Goal: Task Accomplishment & Management: Use online tool/utility

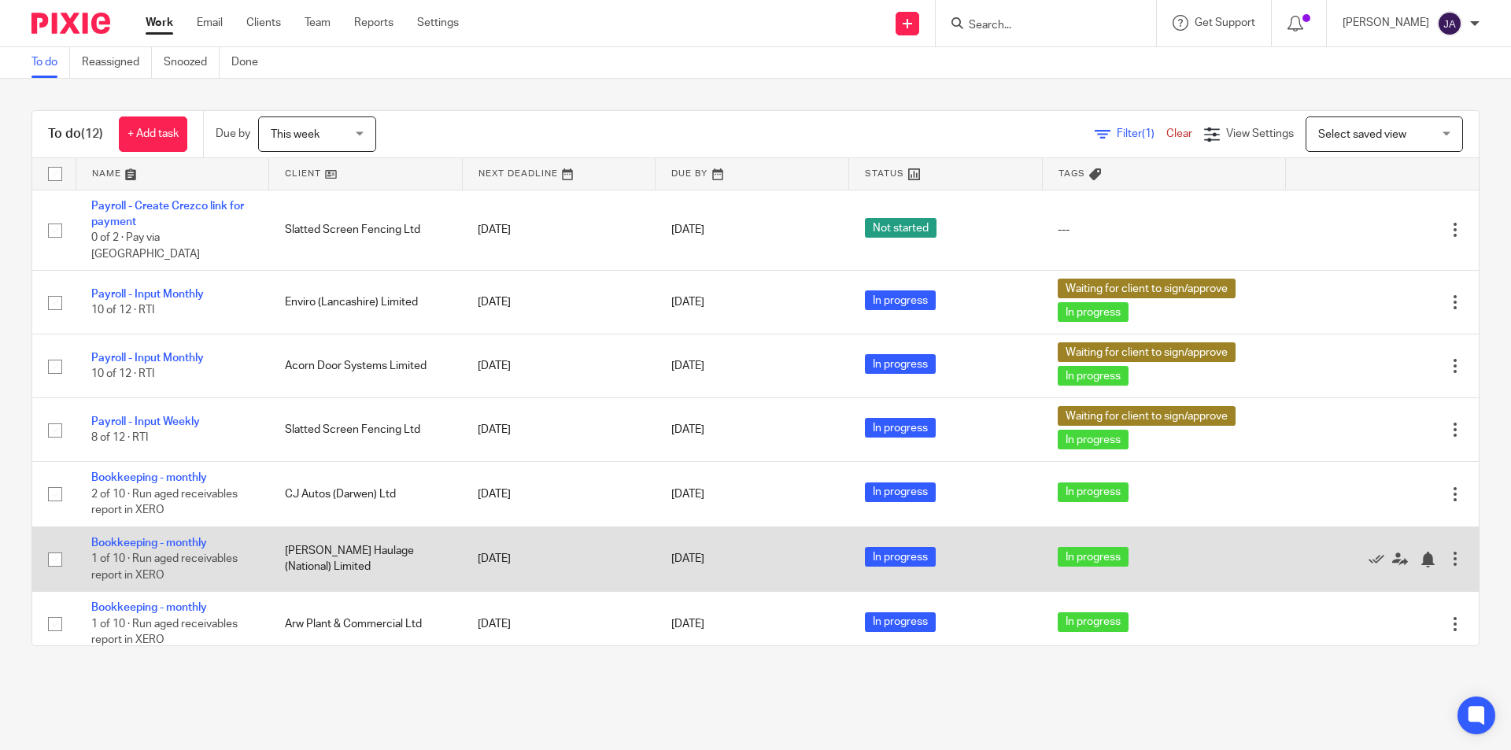
scroll to position [157, 0]
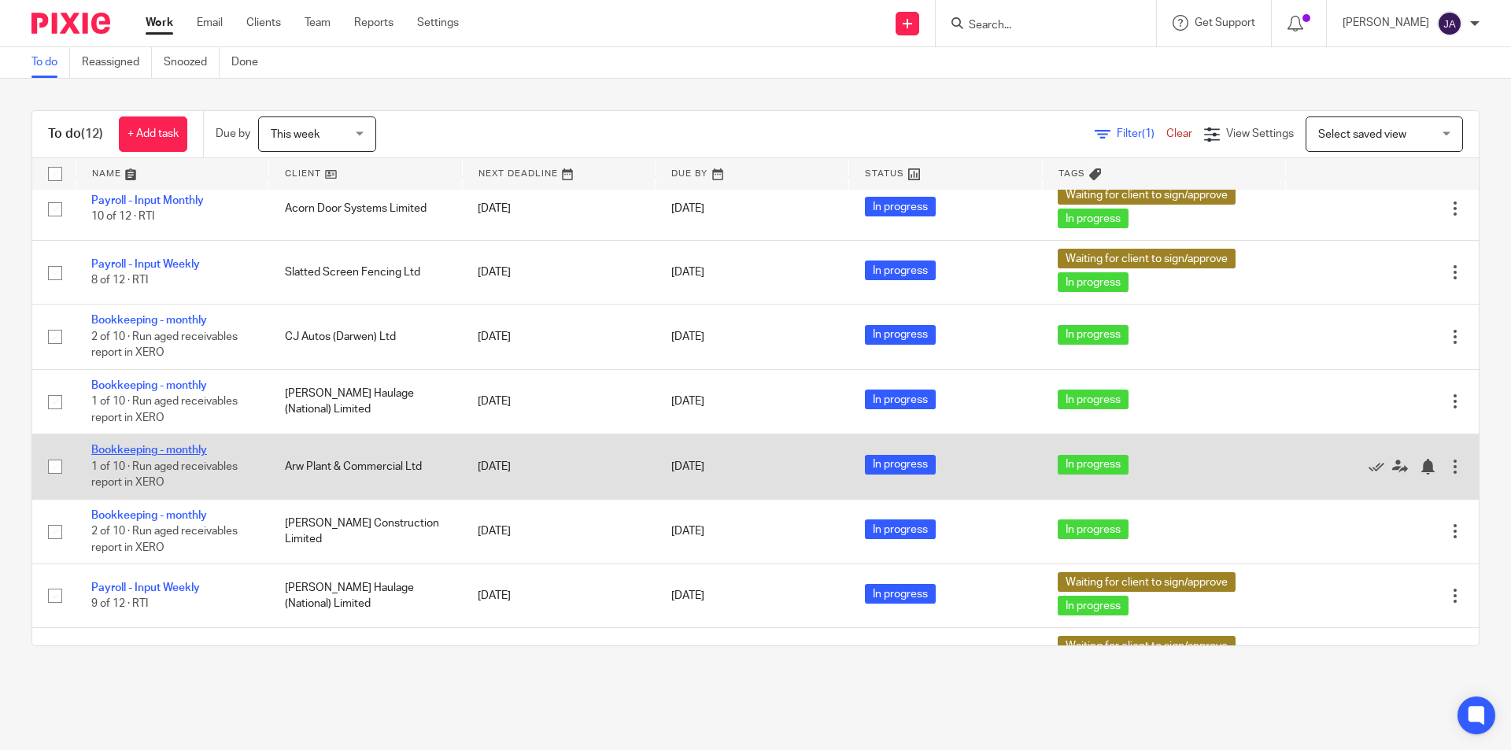
click at [158, 445] on link "Bookkeeping - monthly" at bounding box center [149, 450] width 116 height 11
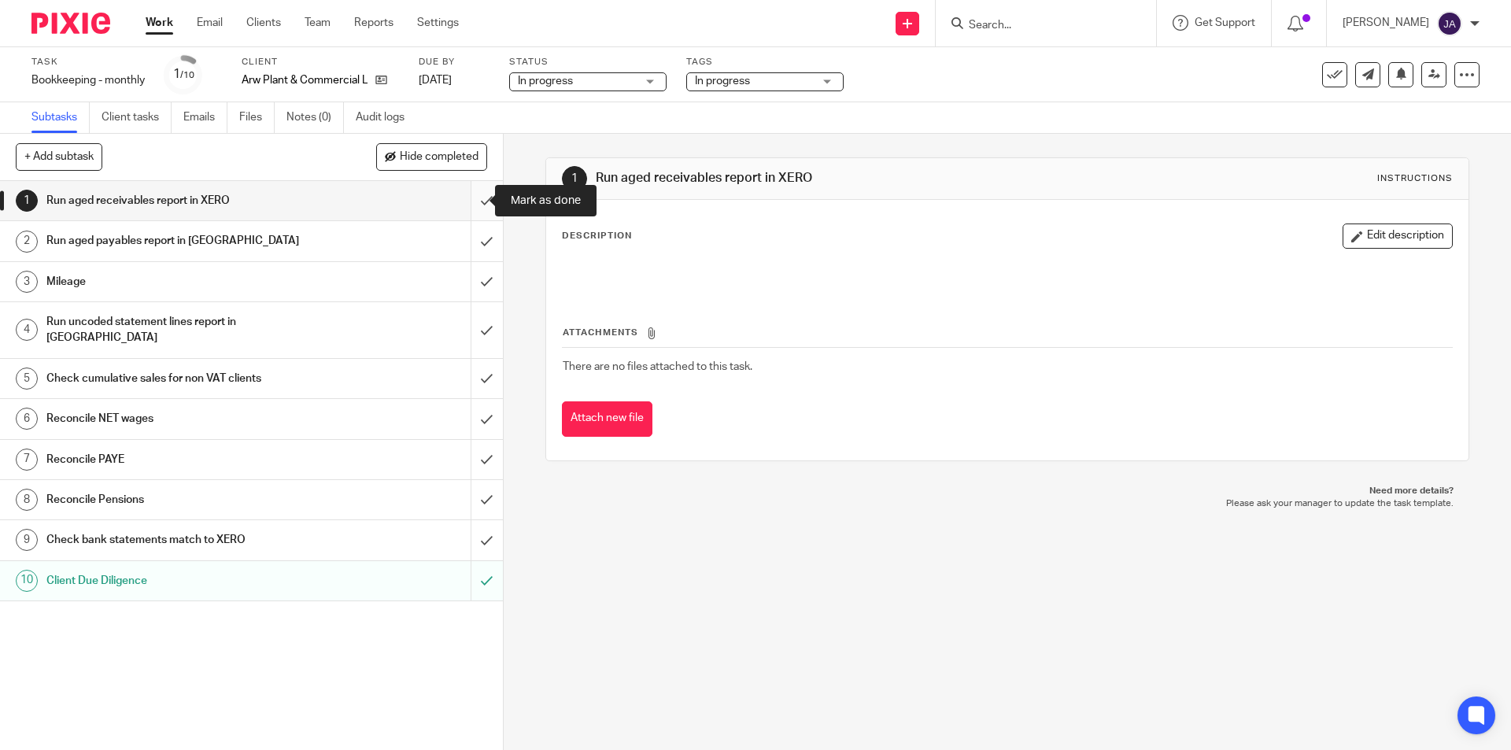
click at [472, 200] on input "submit" at bounding box center [251, 200] width 503 height 39
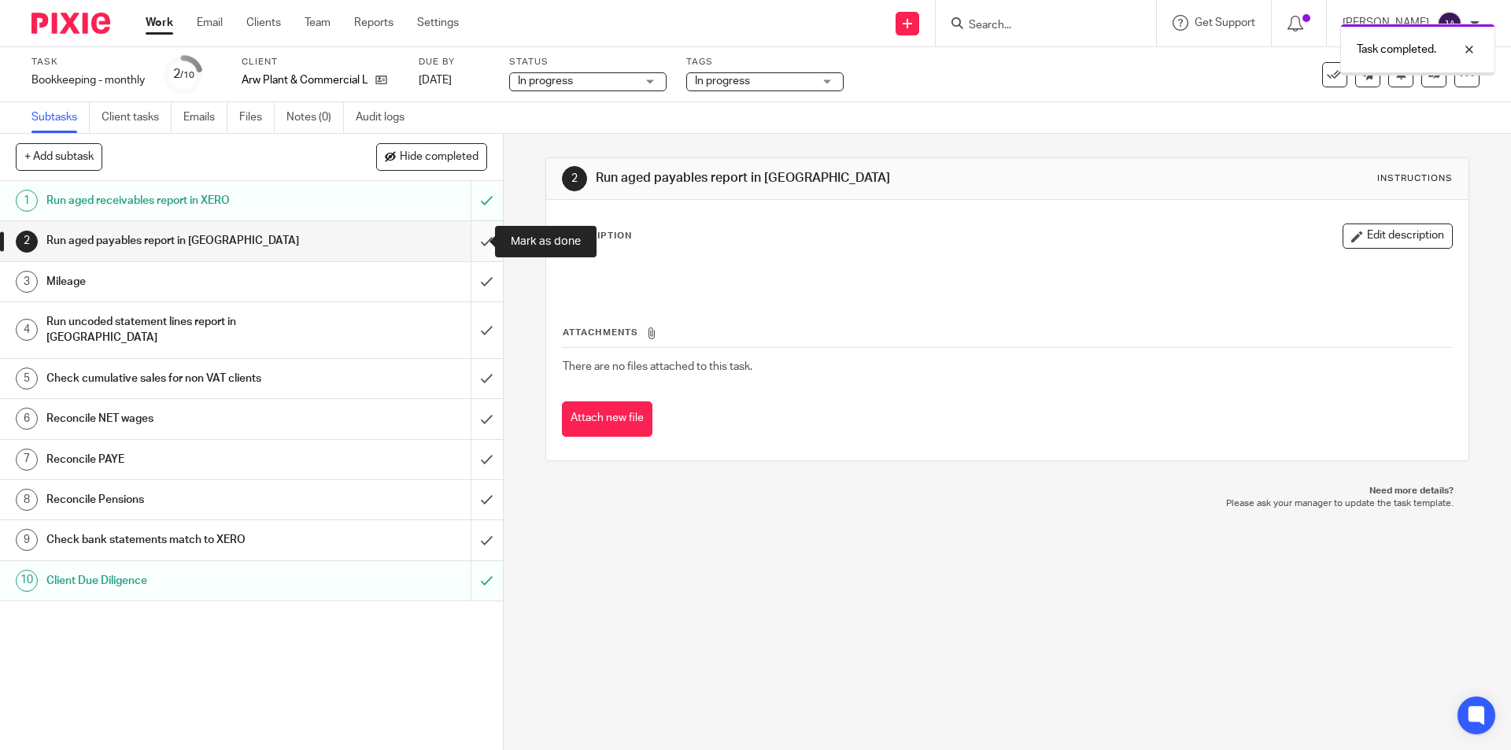
click at [473, 238] on input "submit" at bounding box center [251, 240] width 503 height 39
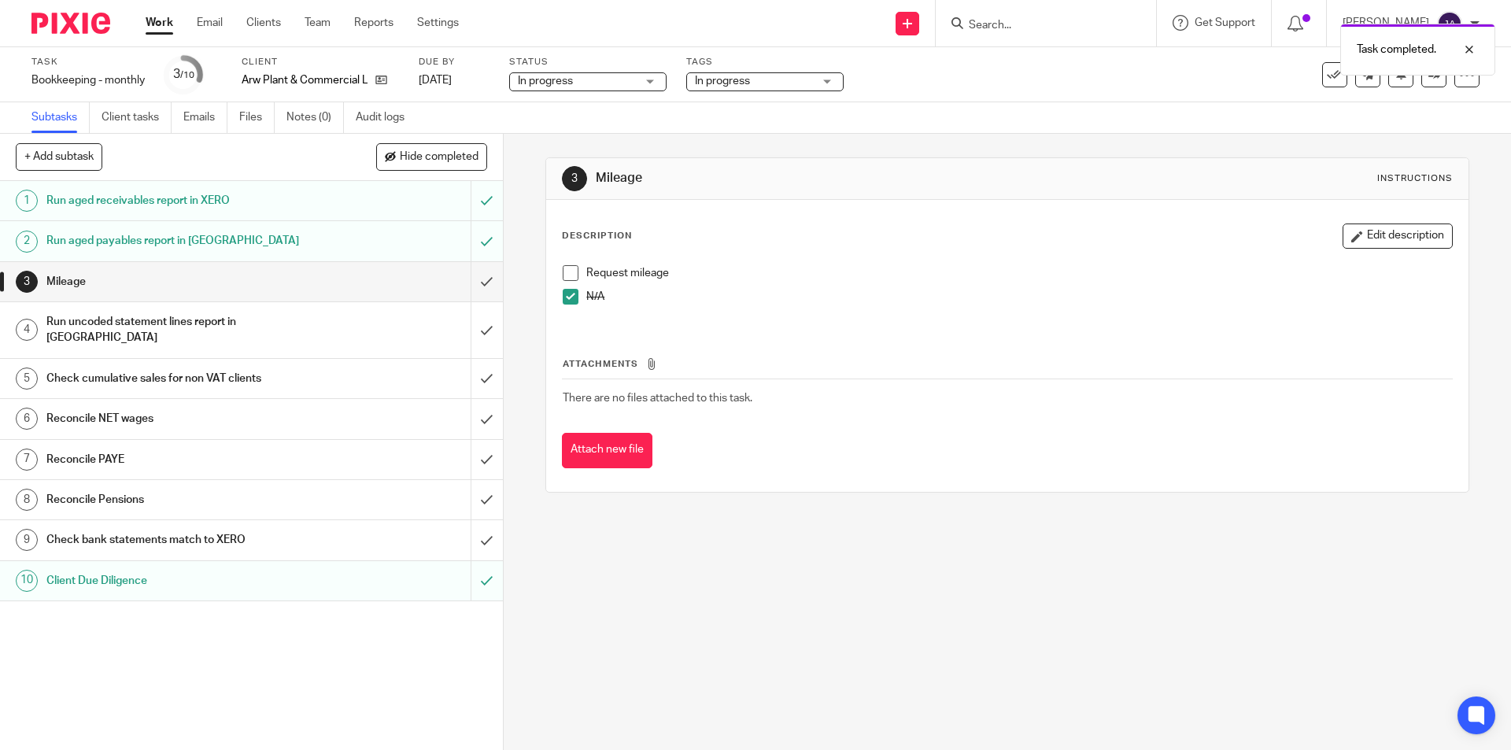
click at [374, 235] on div "Run aged payables report in [GEOGRAPHIC_DATA]" at bounding box center [250, 241] width 408 height 24
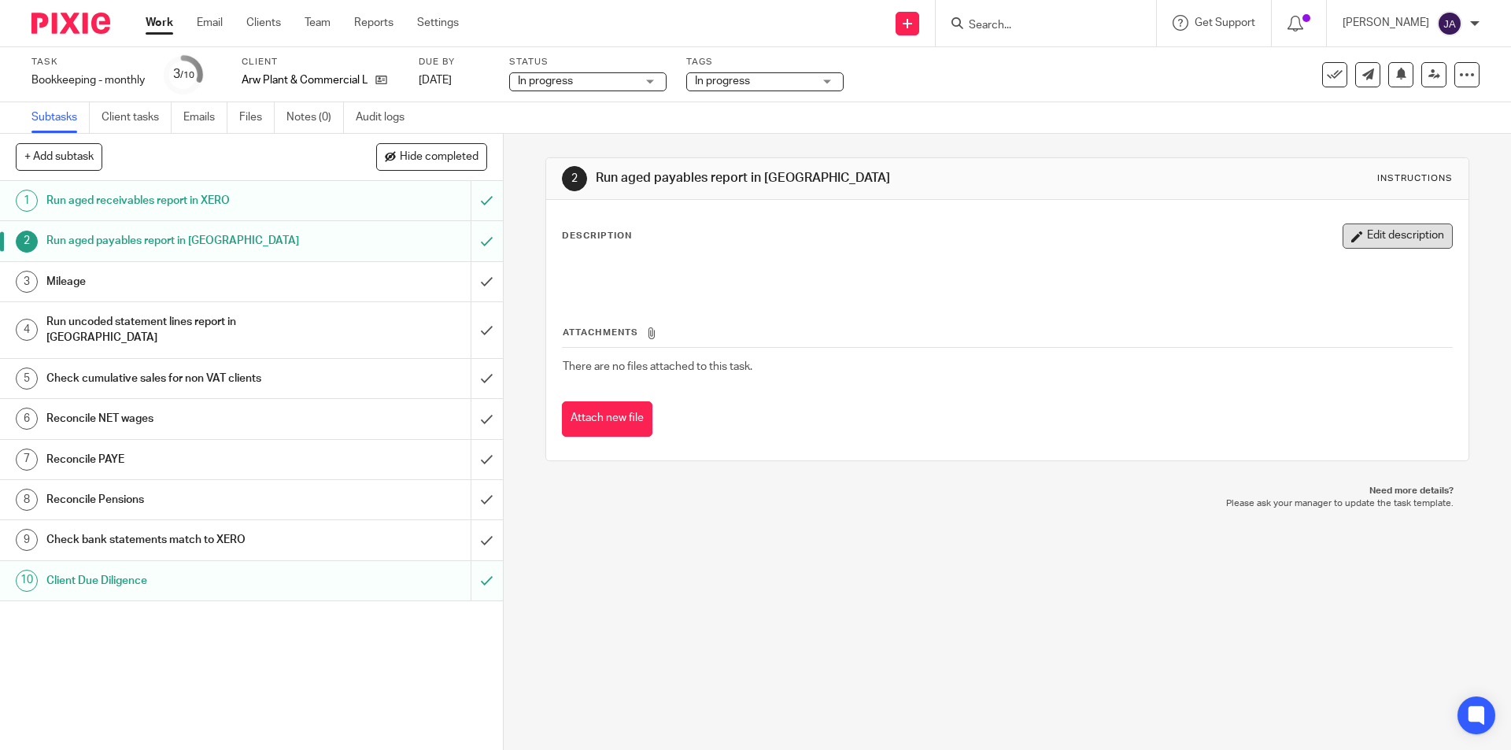
click at [1353, 234] on button "Edit description" at bounding box center [1397, 235] width 110 height 25
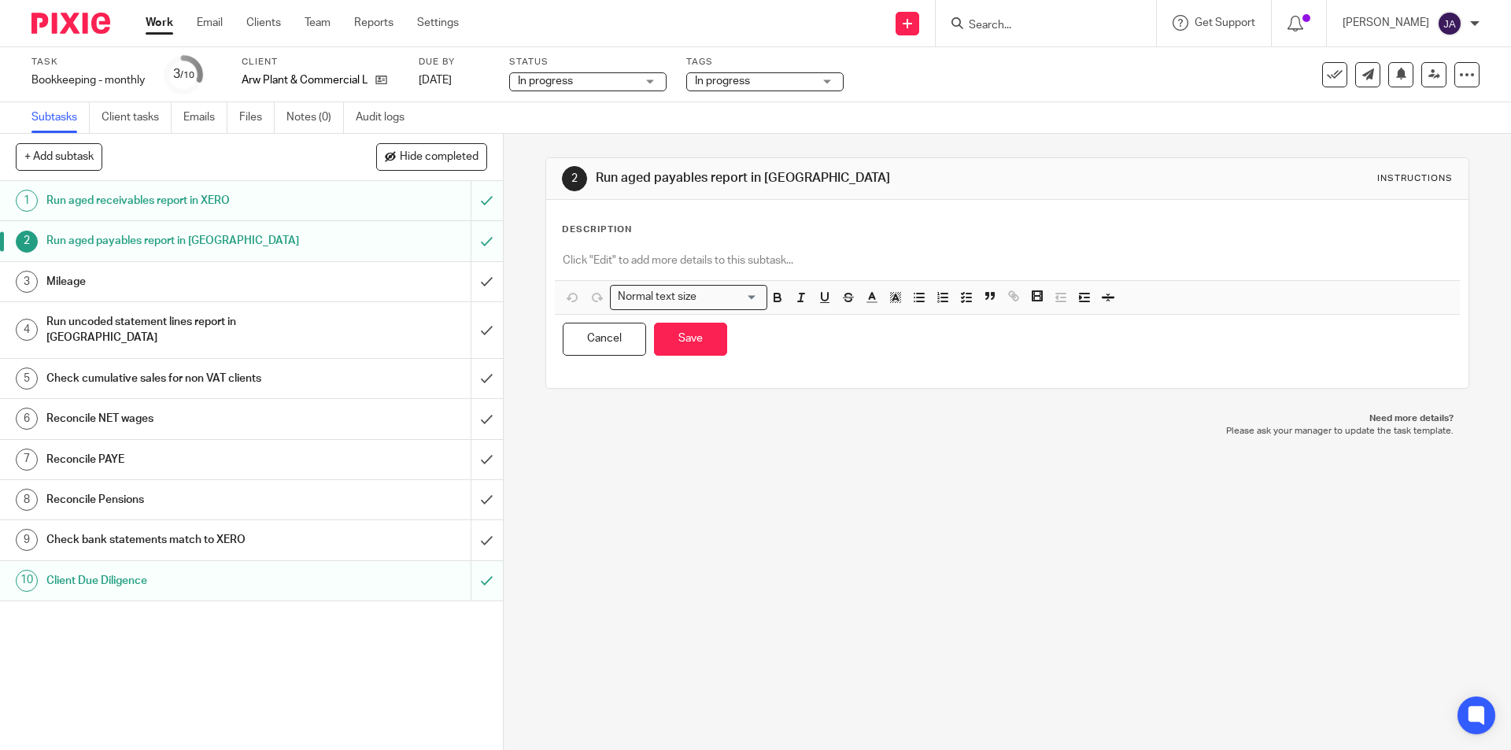
click at [748, 235] on div "Description" at bounding box center [1007, 229] width 890 height 13
click at [703, 261] on p at bounding box center [1007, 261] width 888 height 16
click at [721, 257] on p "SENT QUERIES 13/08" at bounding box center [1007, 261] width 888 height 16
click at [692, 327] on button "Save" at bounding box center [690, 340] width 73 height 34
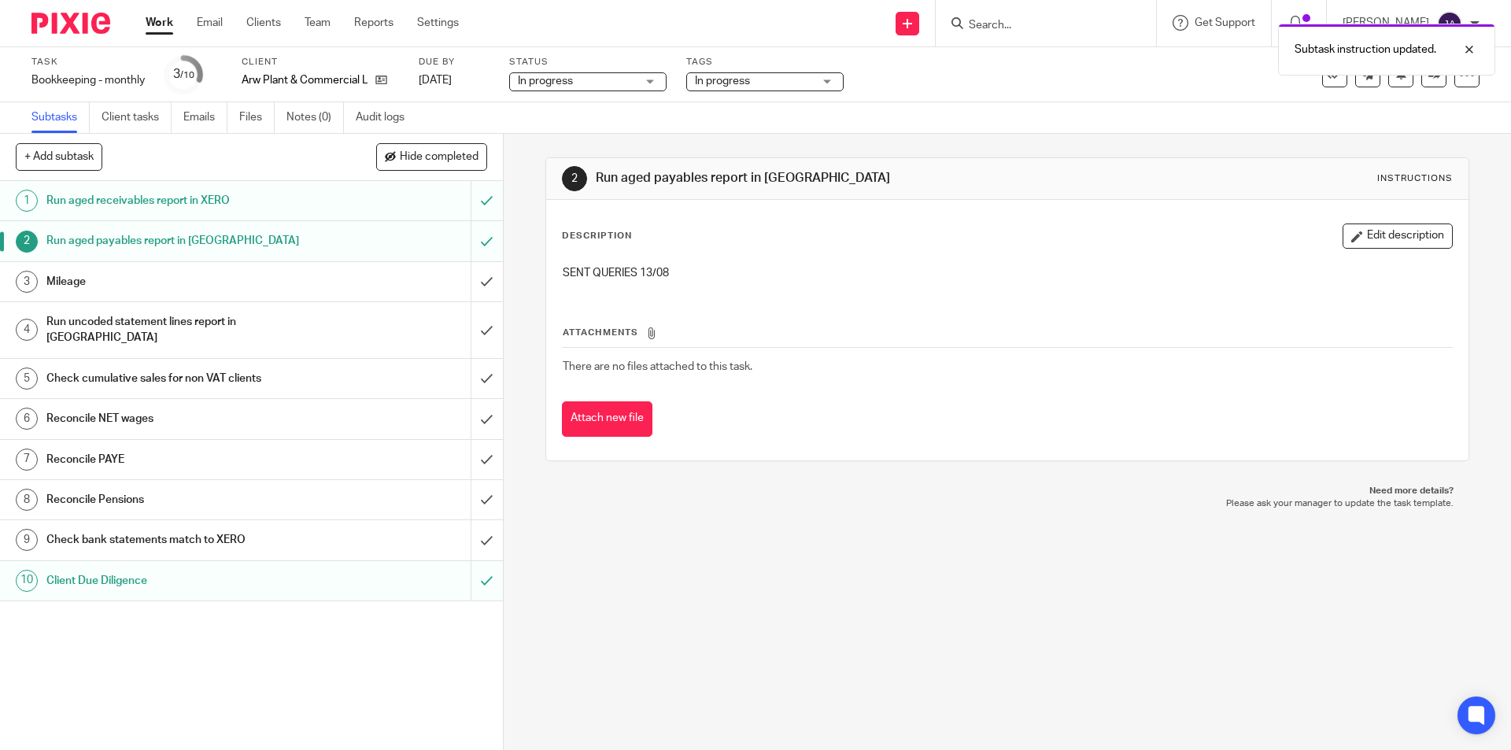
click at [212, 288] on h1 "Mileage" at bounding box center [182, 282] width 272 height 24
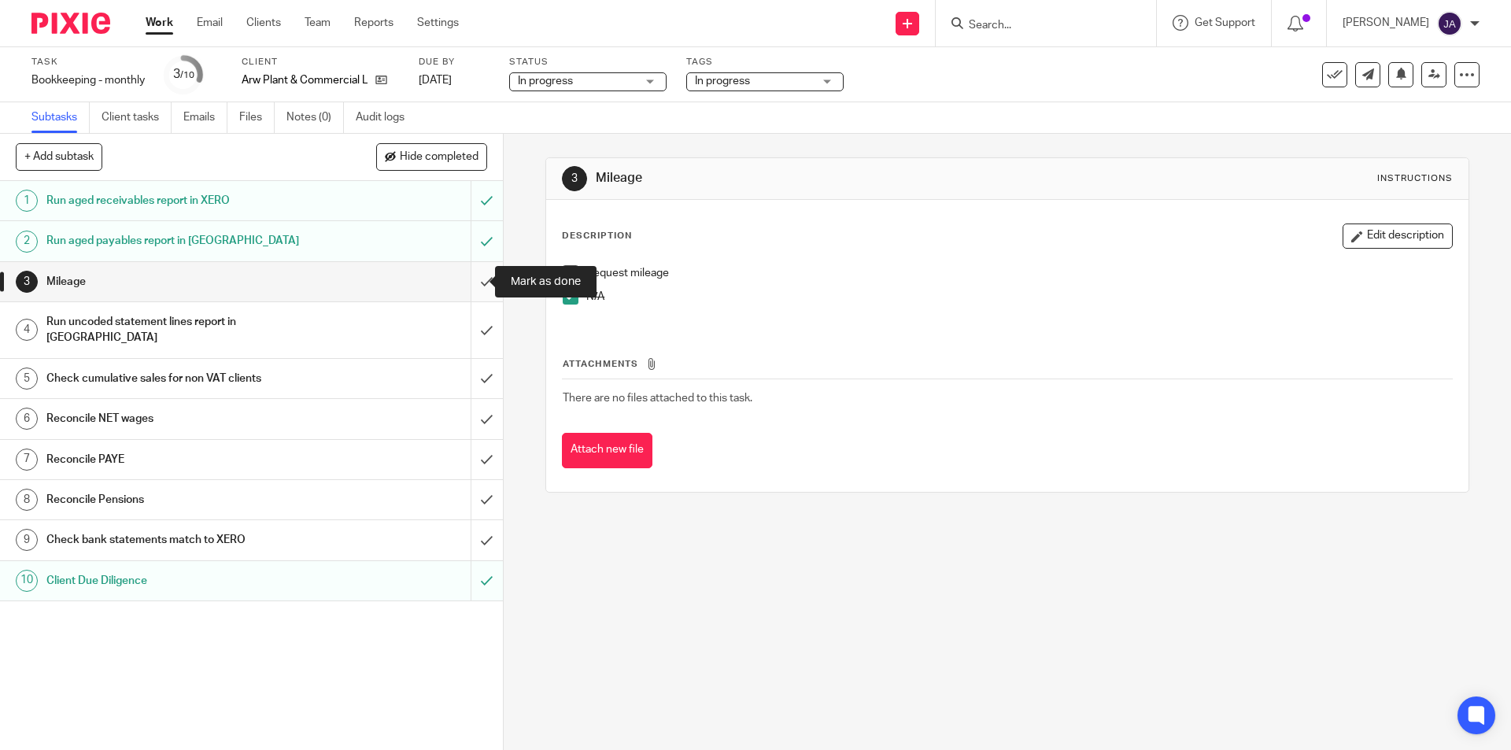
click at [463, 279] on input "submit" at bounding box center [251, 281] width 503 height 39
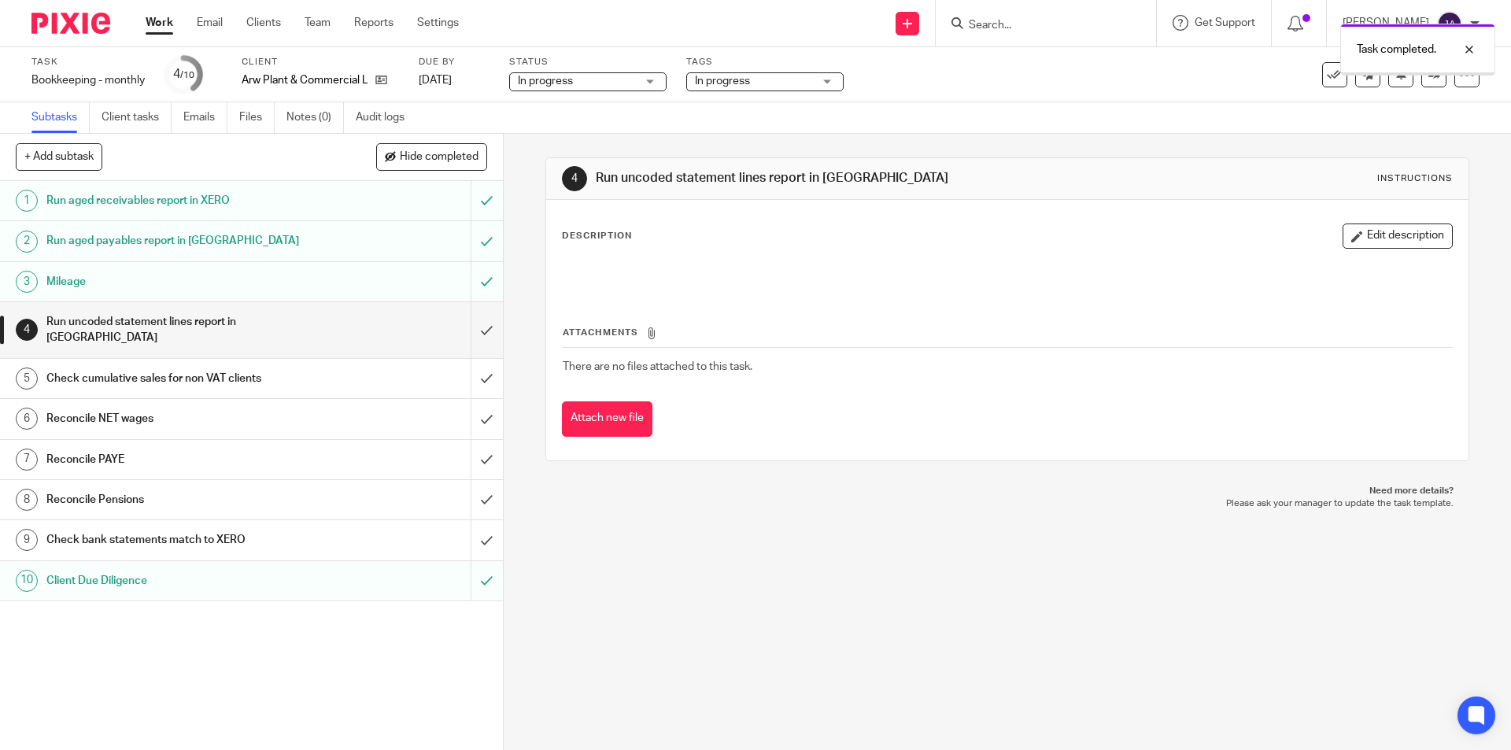
click at [469, 244] on input "submit" at bounding box center [251, 240] width 503 height 39
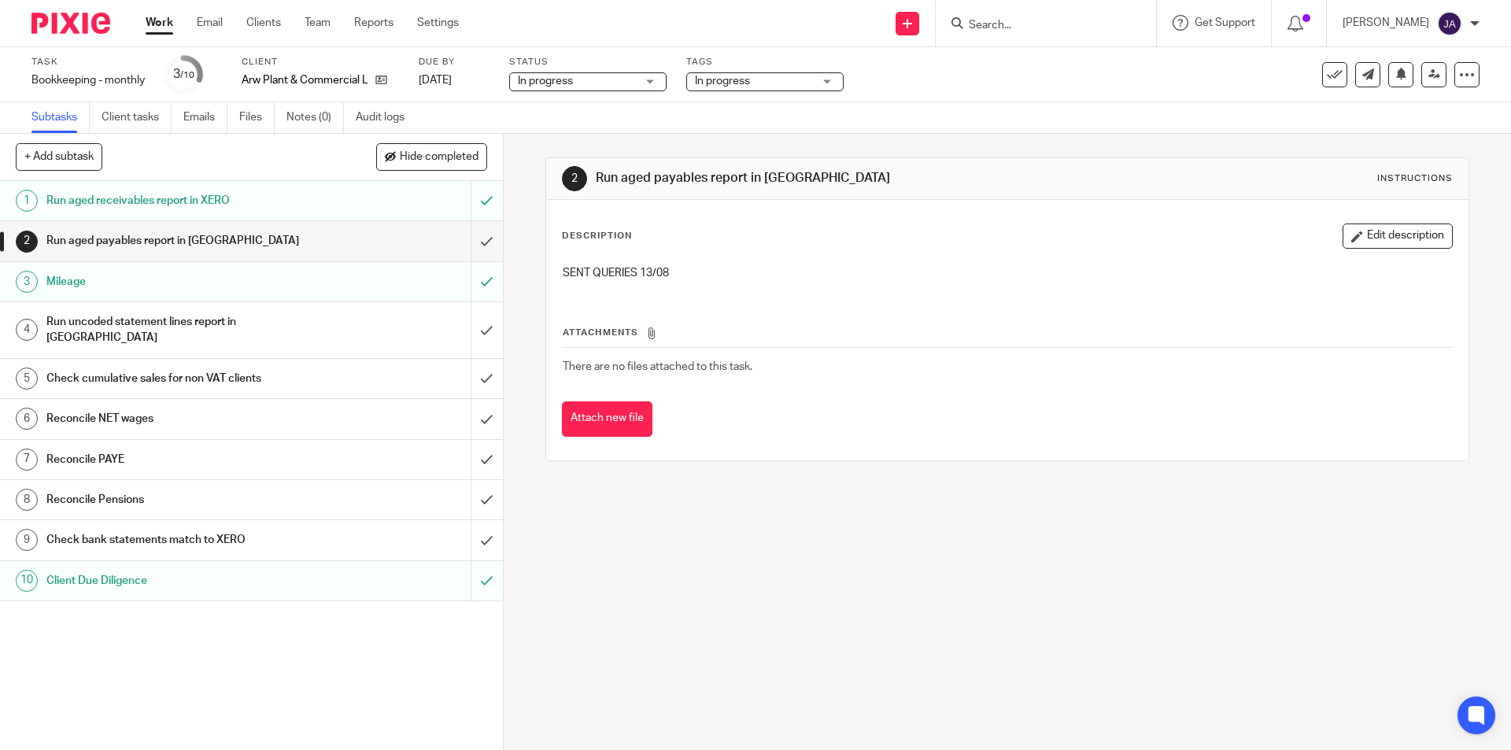
click at [196, 528] on h1 "Check bank statements match to XERO" at bounding box center [182, 540] width 272 height 24
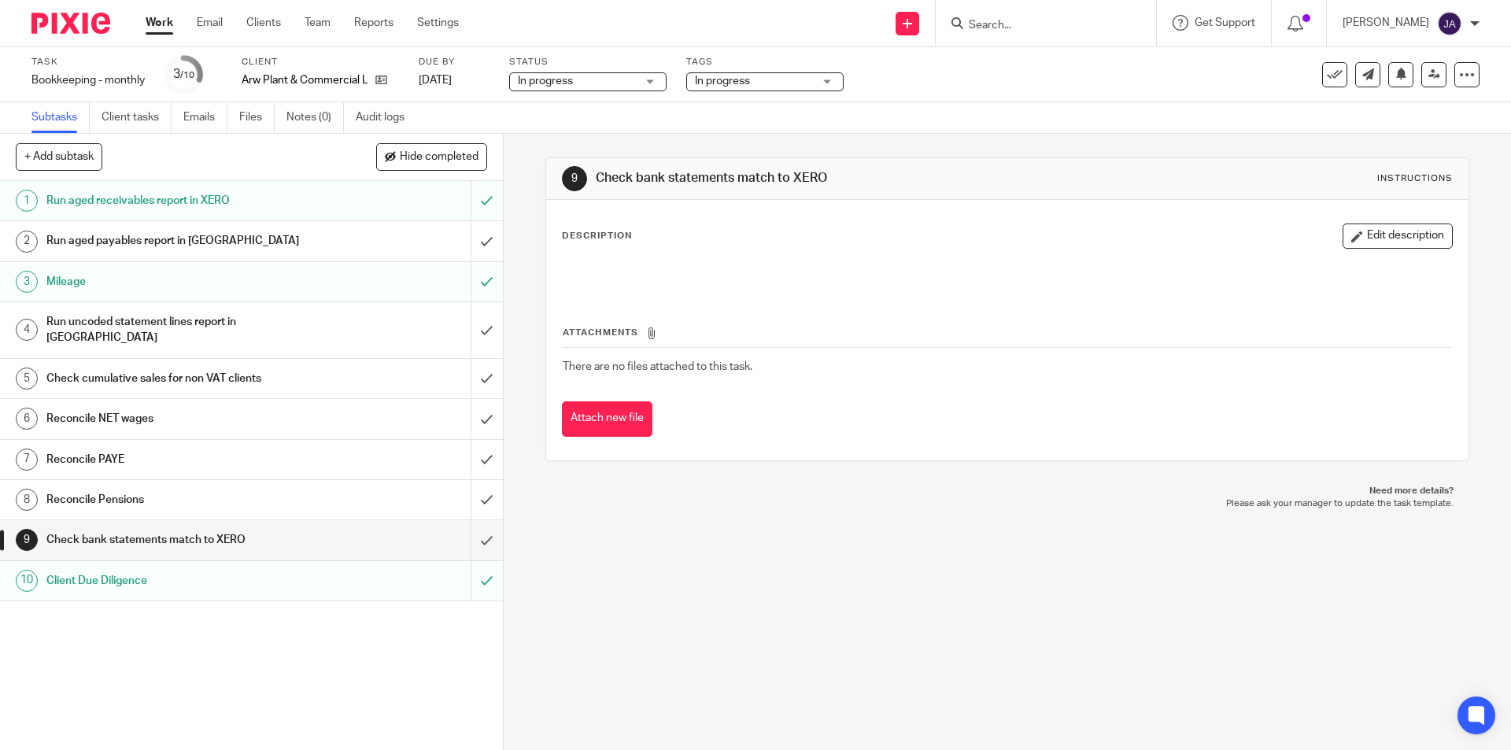
click at [1393, 219] on div "Description Edit description Attachments There are no files attached to this ta…" at bounding box center [1006, 330] width 921 height 260
click at [1350, 238] on button "Edit description" at bounding box center [1397, 235] width 110 height 25
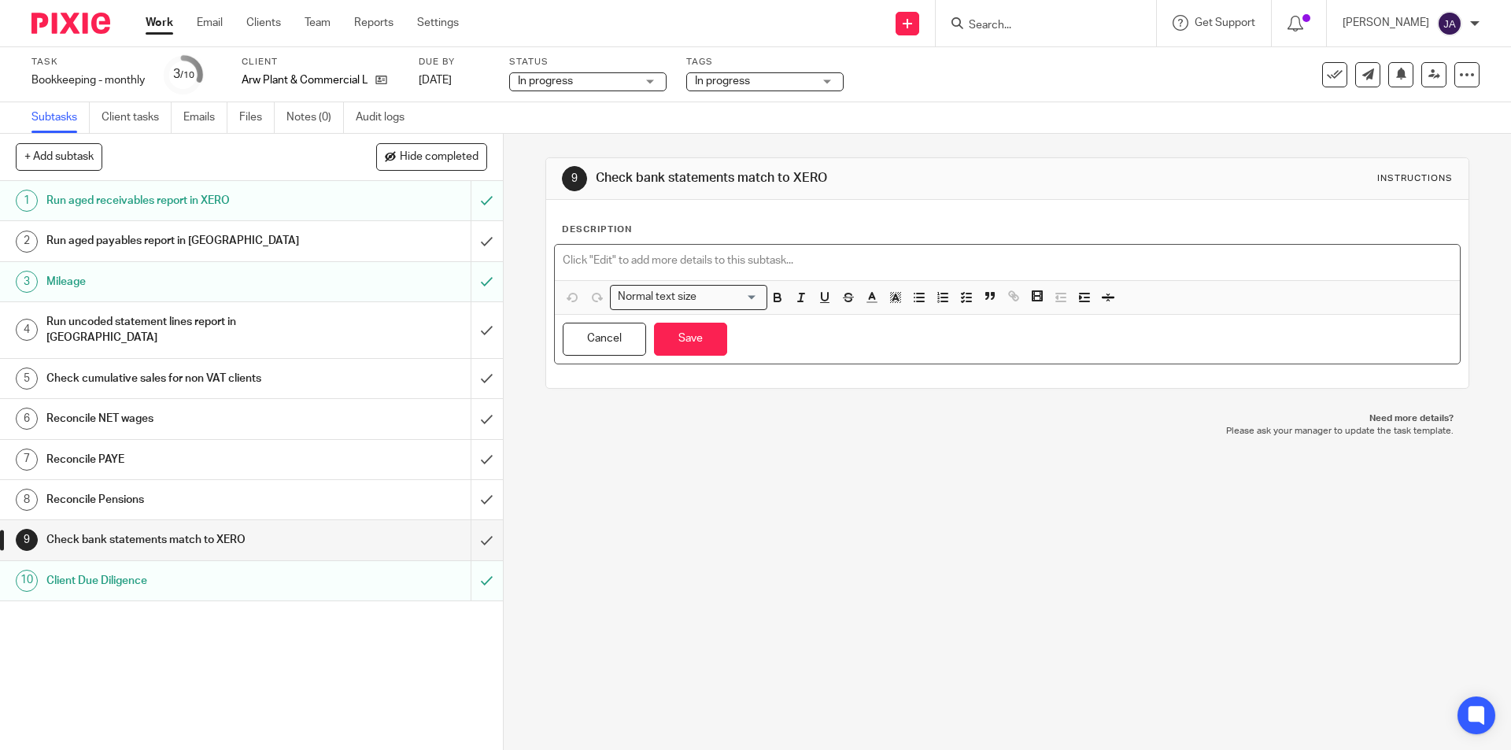
click at [632, 257] on p at bounding box center [1007, 261] width 888 height 16
click at [700, 335] on button "Save" at bounding box center [690, 340] width 73 height 34
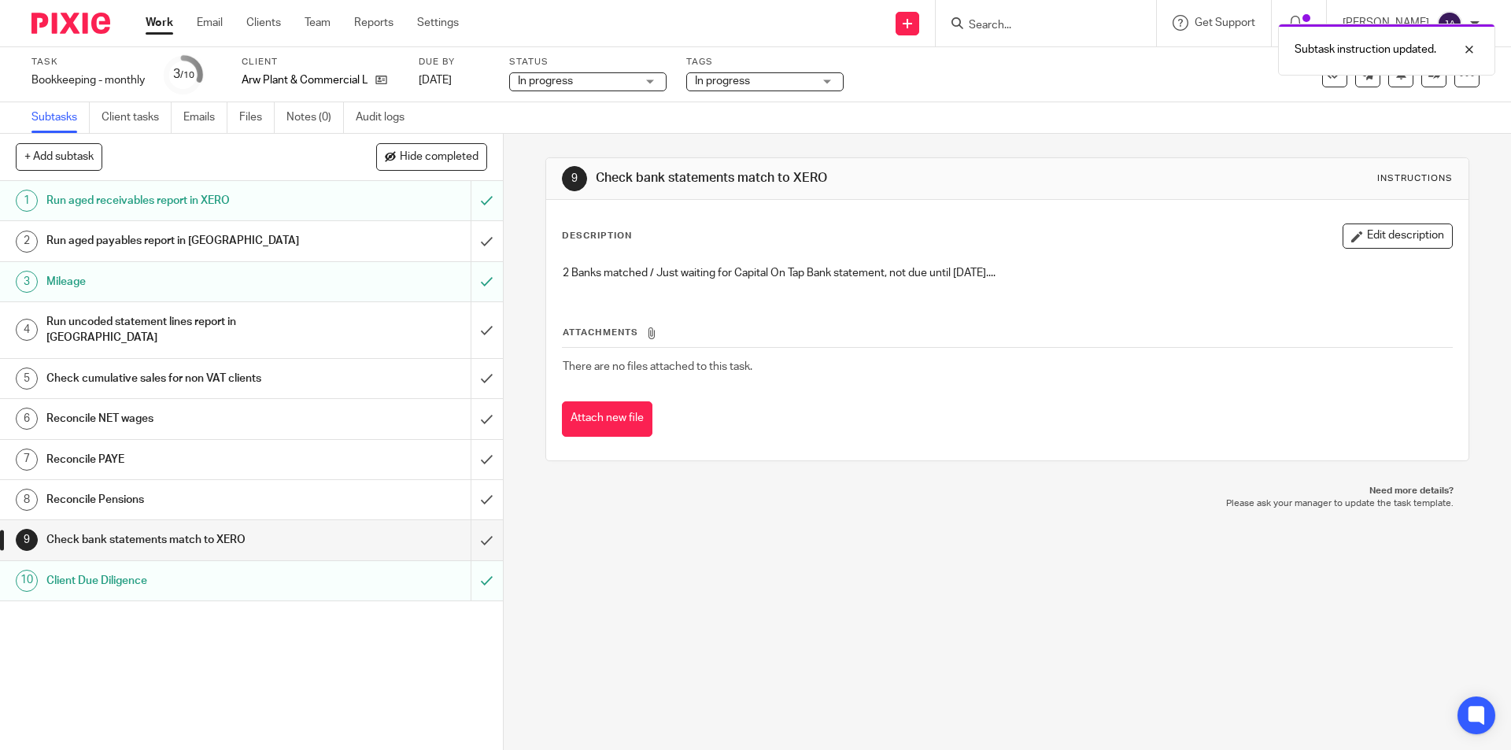
click at [73, 407] on h1 "Reconcile NET wages" at bounding box center [182, 419] width 272 height 24
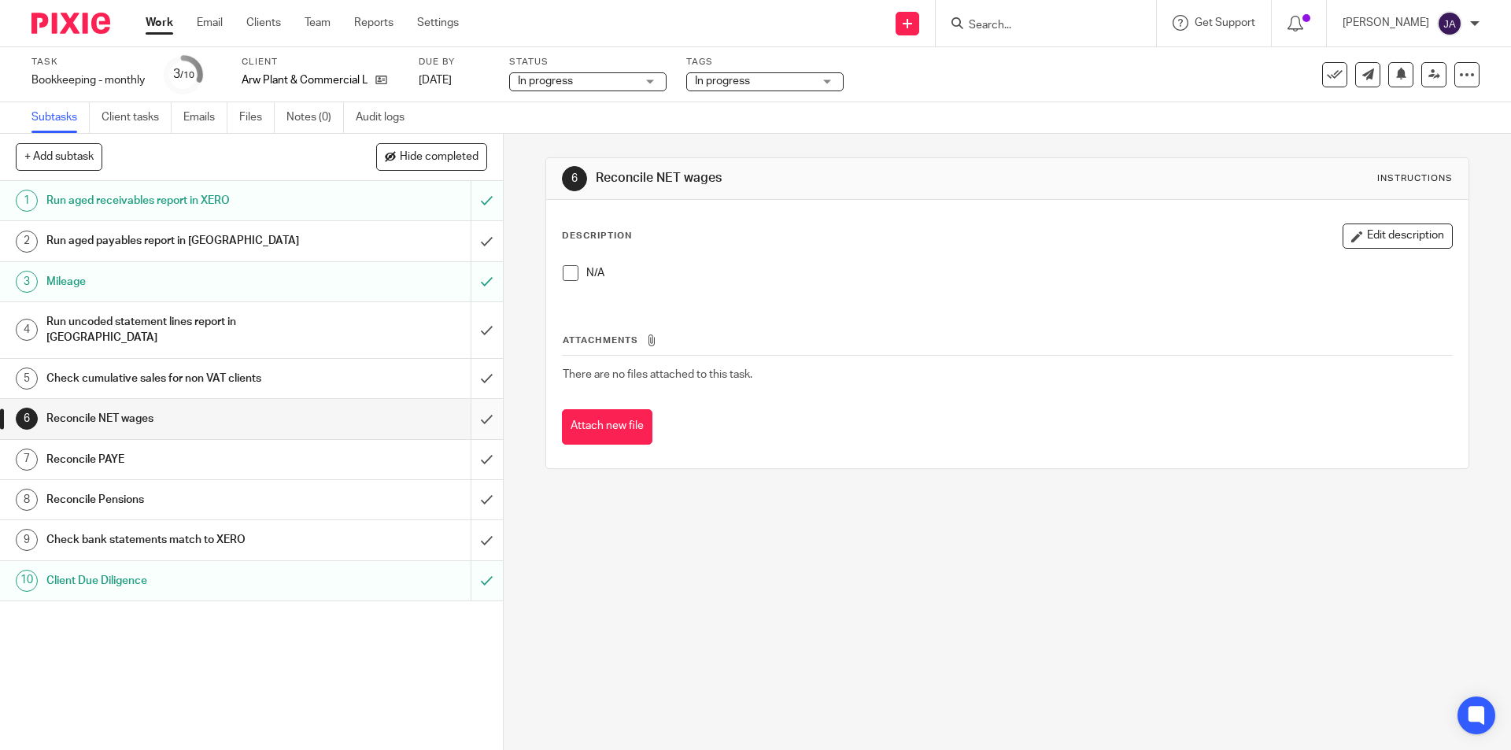
click at [475, 400] on input "submit" at bounding box center [251, 418] width 503 height 39
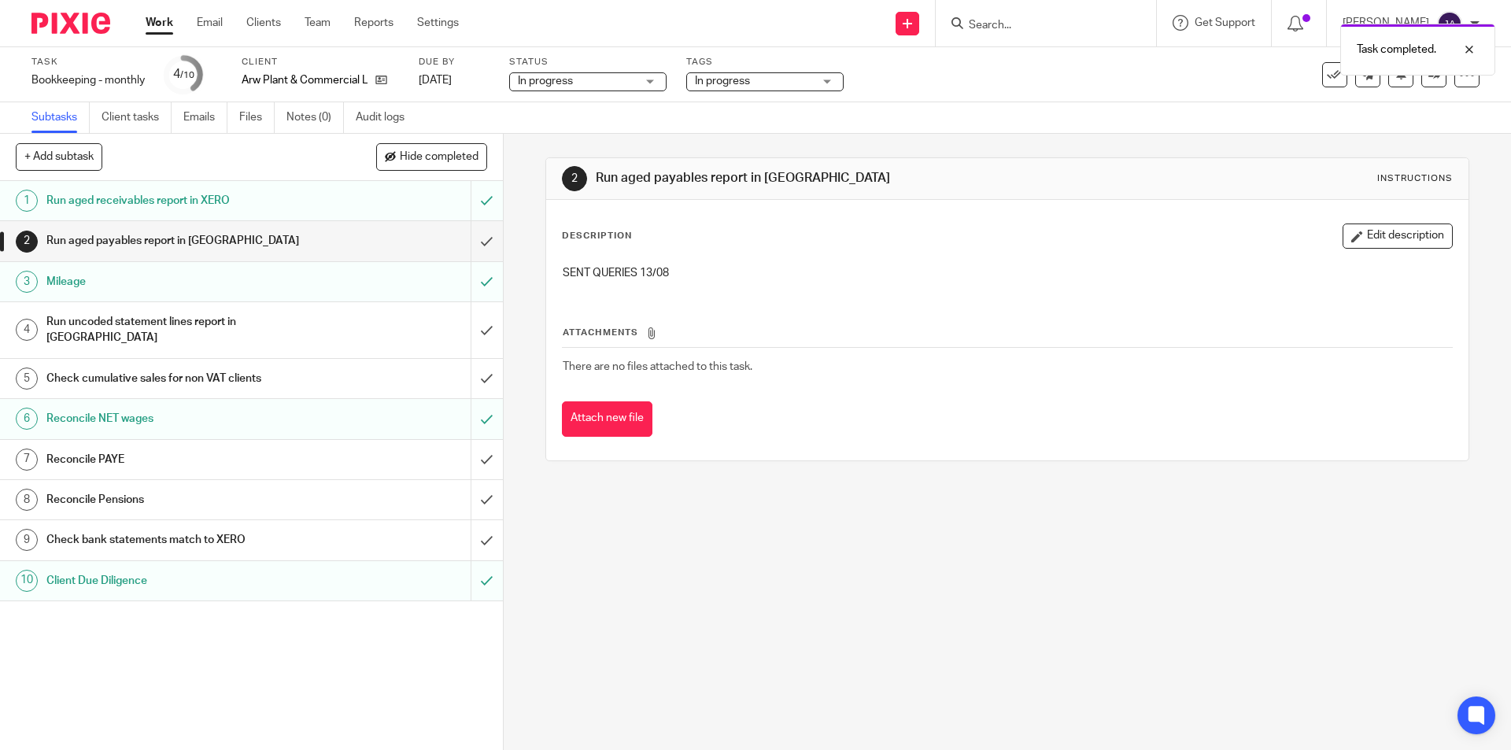
click at [167, 453] on h1 "Reconcile PAYE" at bounding box center [182, 460] width 272 height 24
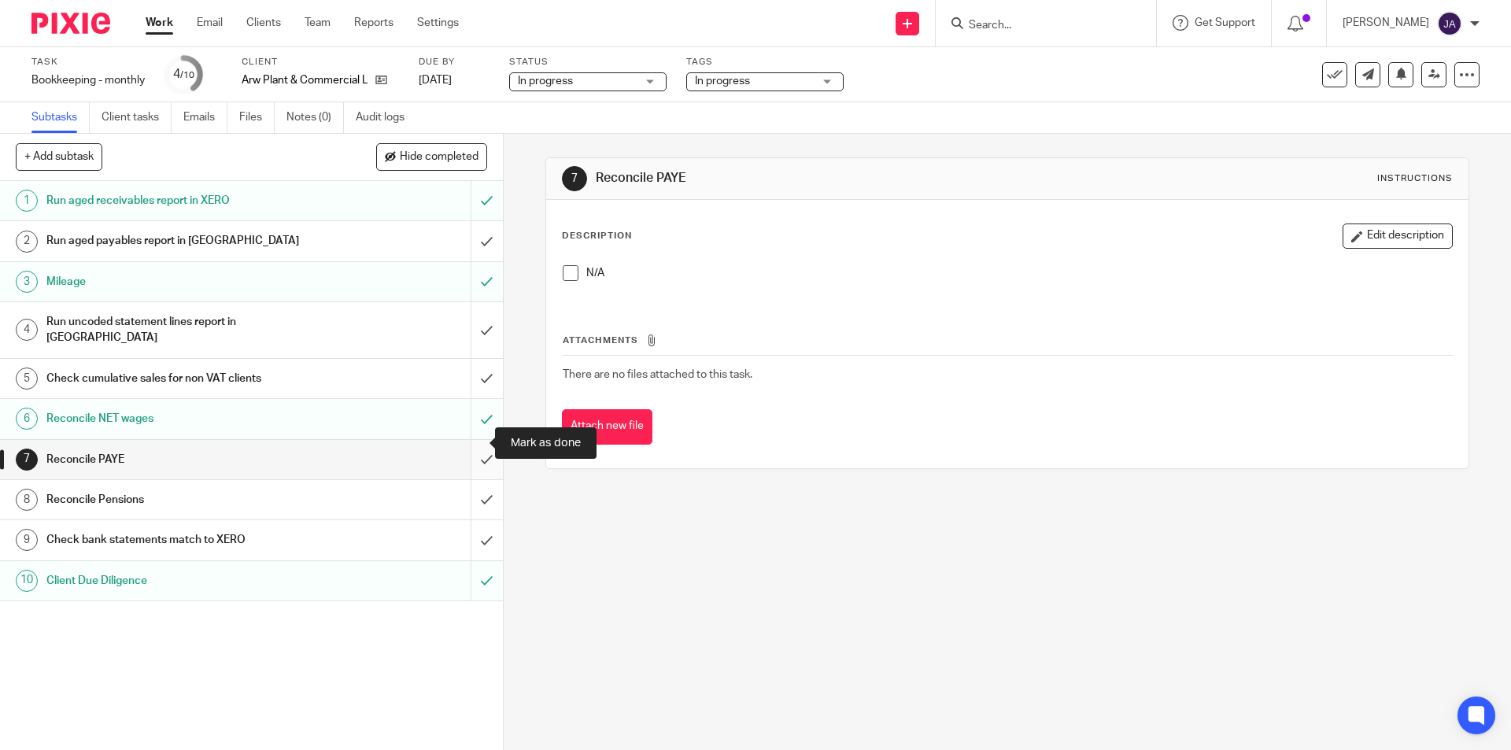
click at [467, 451] on input "submit" at bounding box center [251, 459] width 503 height 39
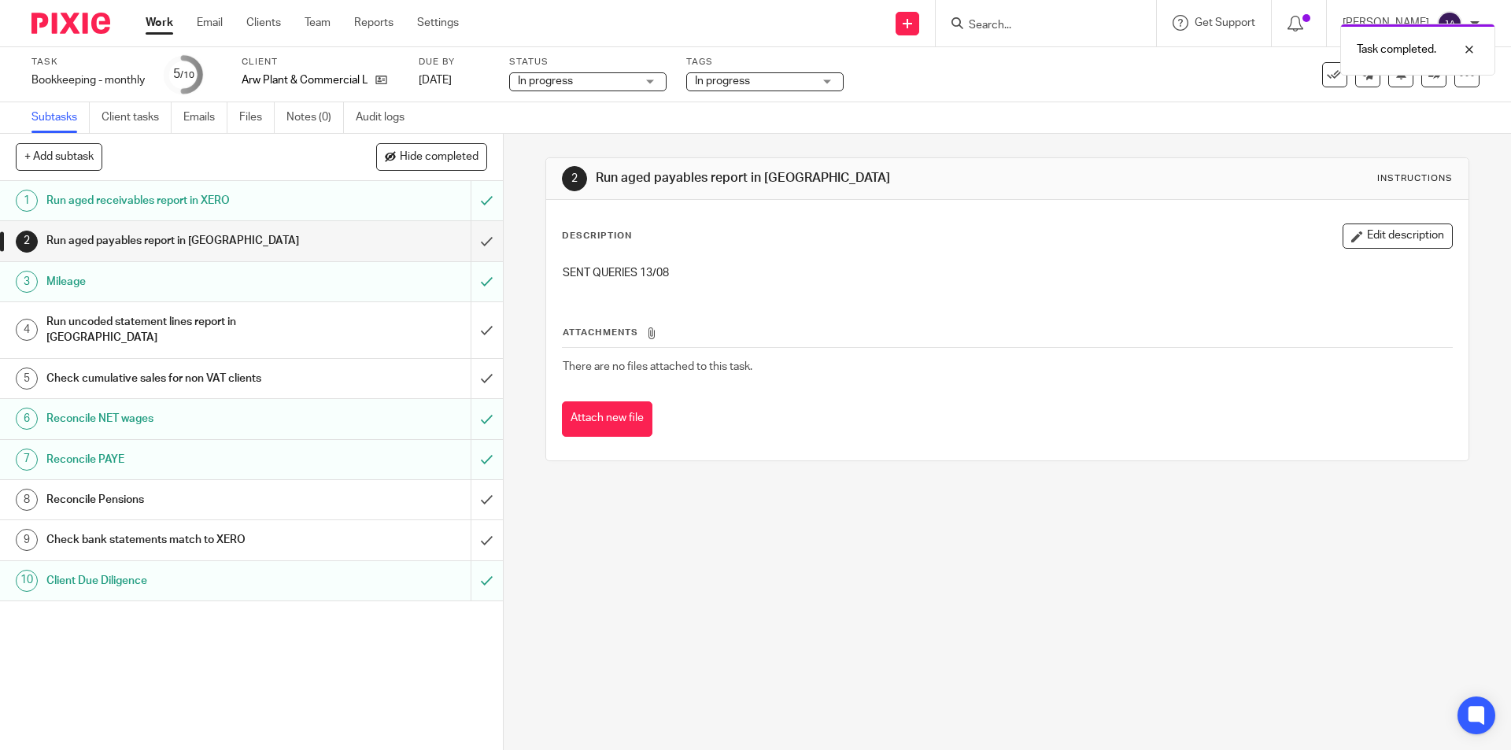
click at [342, 492] on div "Reconcile Pensions" at bounding box center [250, 500] width 408 height 24
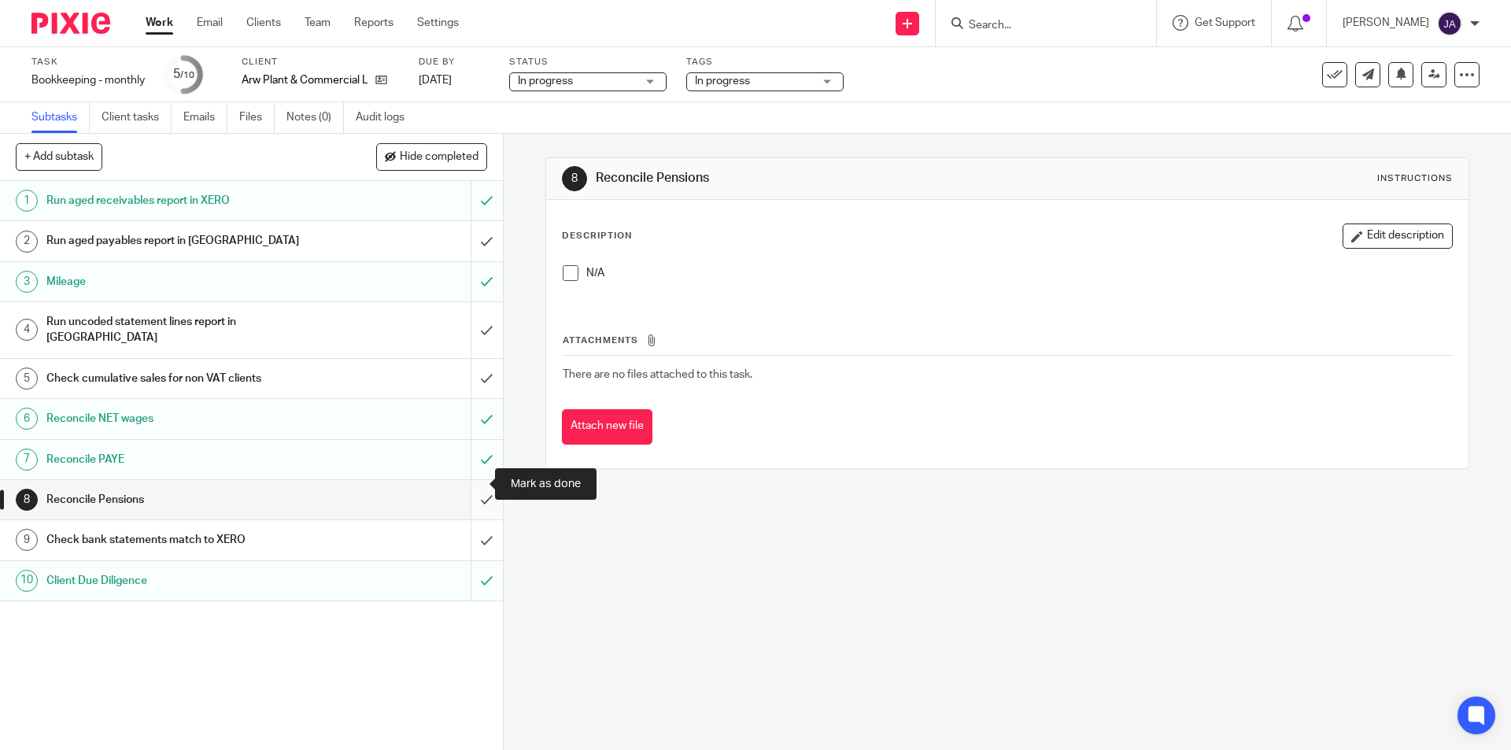
click at [471, 480] on input "submit" at bounding box center [251, 499] width 503 height 39
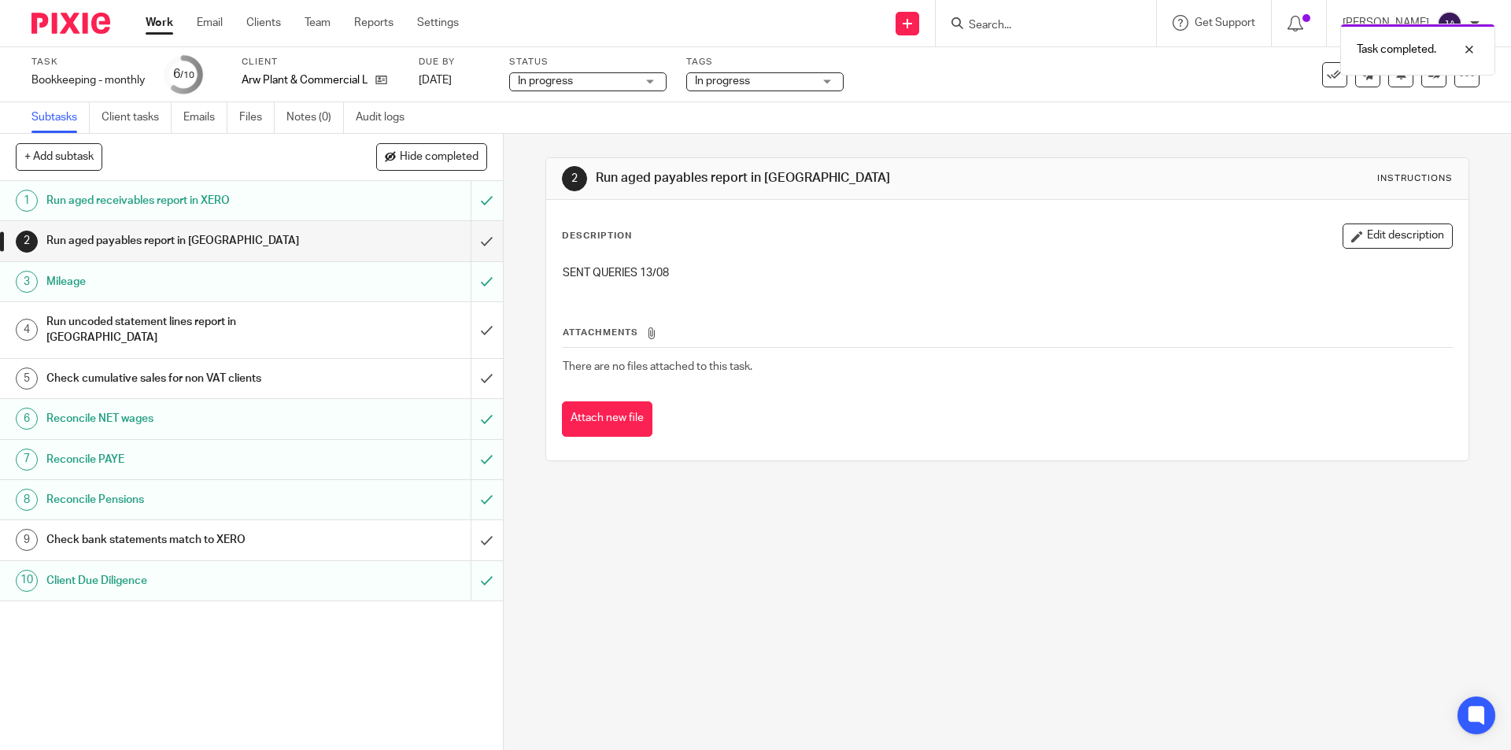
click at [296, 528] on h1 "Check bank statements match to XERO" at bounding box center [182, 540] width 272 height 24
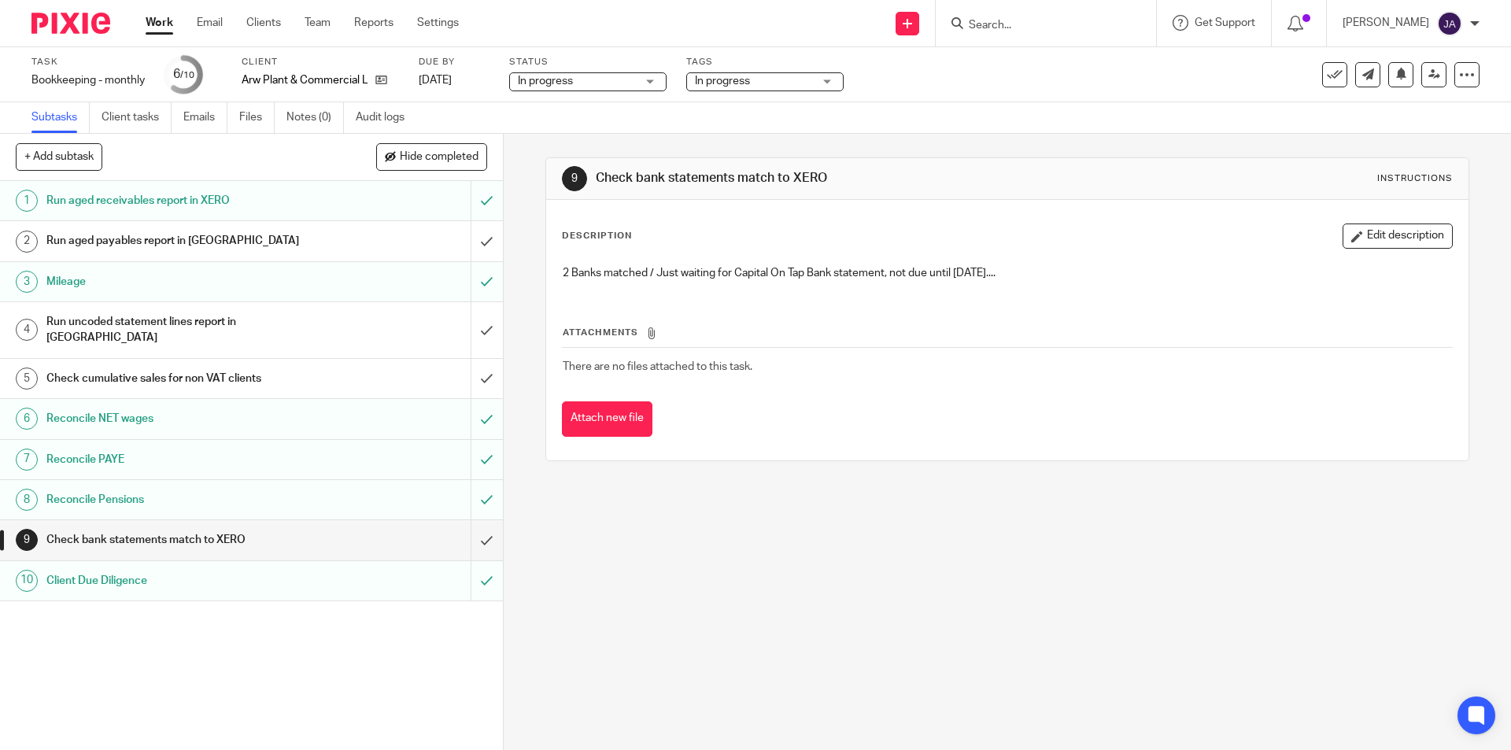
click at [220, 367] on h1 "Check cumulative sales for non VAT clients" at bounding box center [182, 379] width 272 height 24
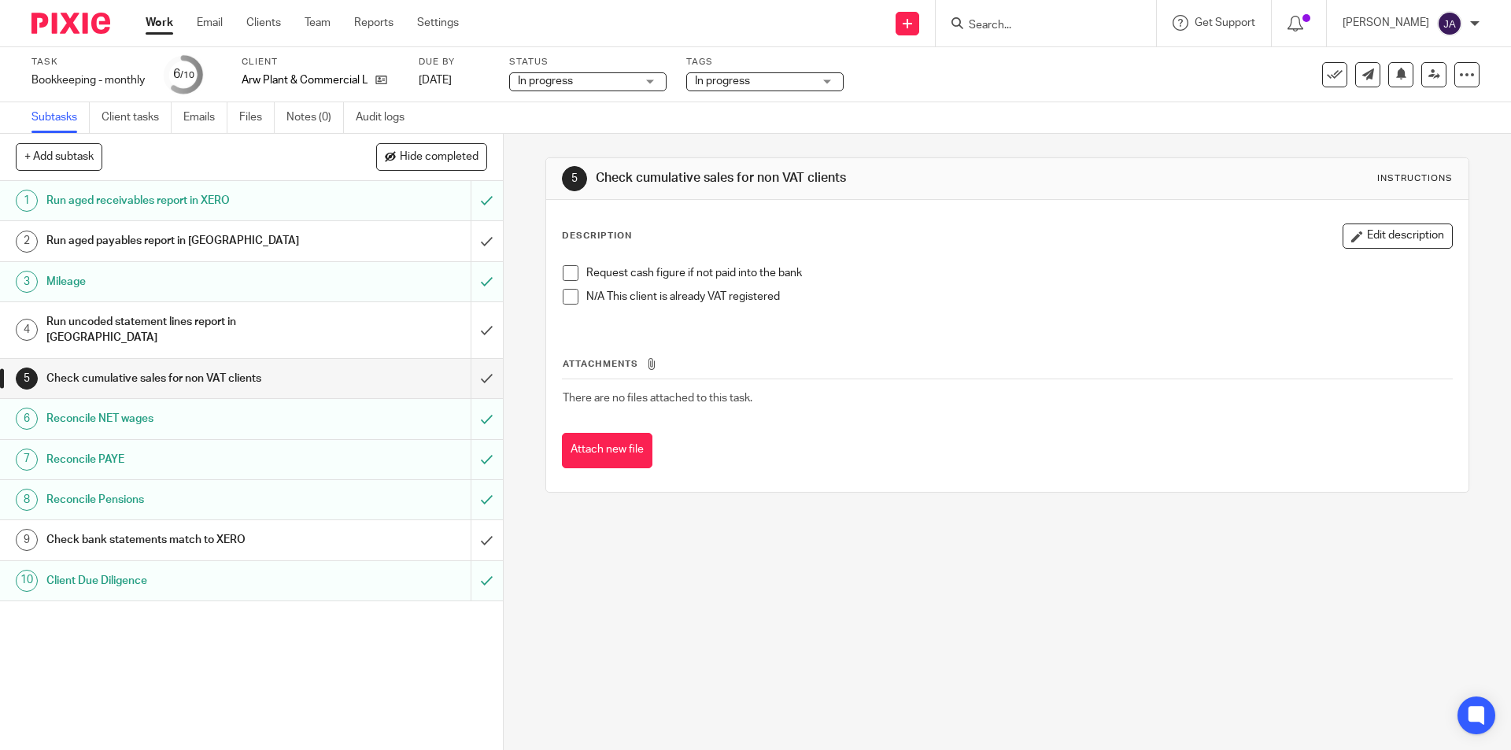
click at [570, 291] on span at bounding box center [571, 297] width 16 height 16
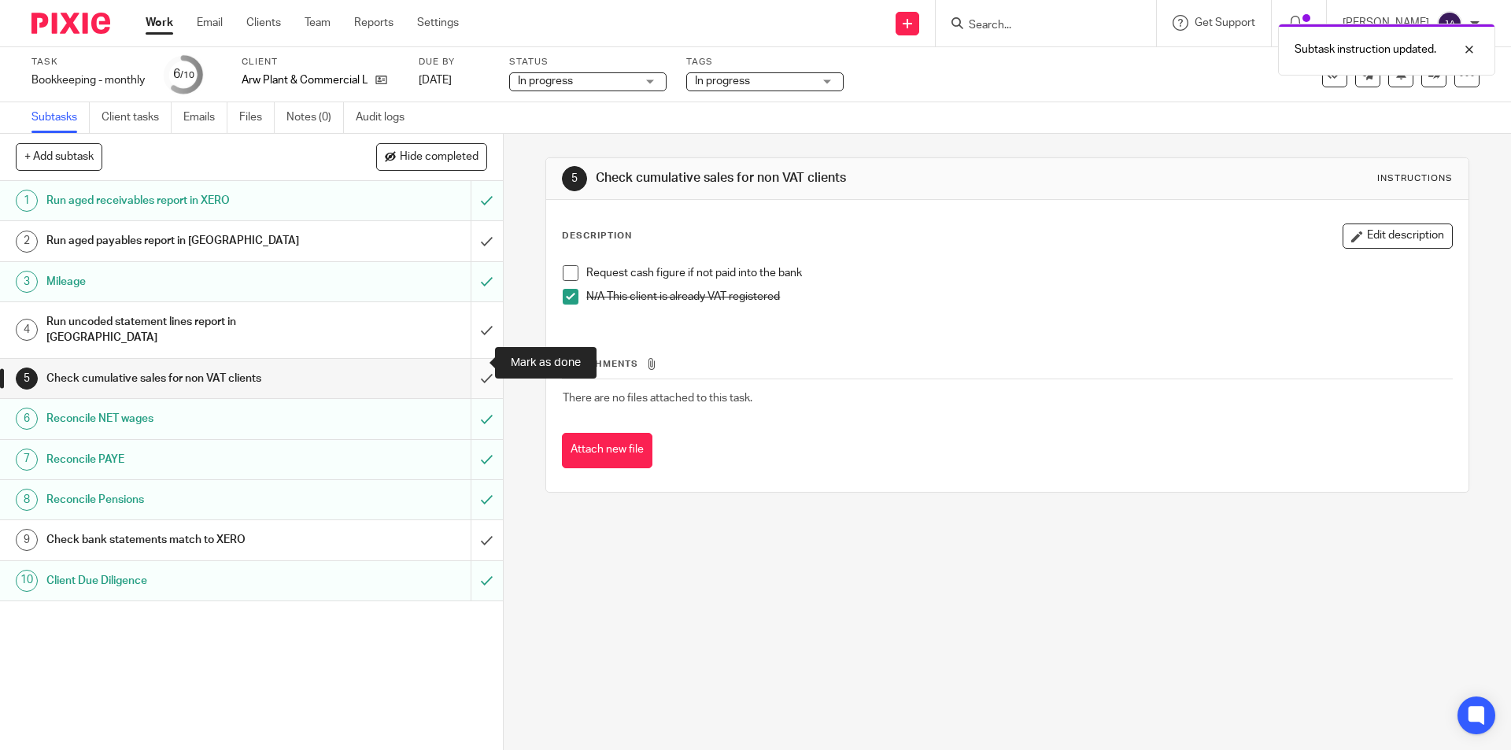
click at [467, 359] on input "submit" at bounding box center [251, 378] width 503 height 39
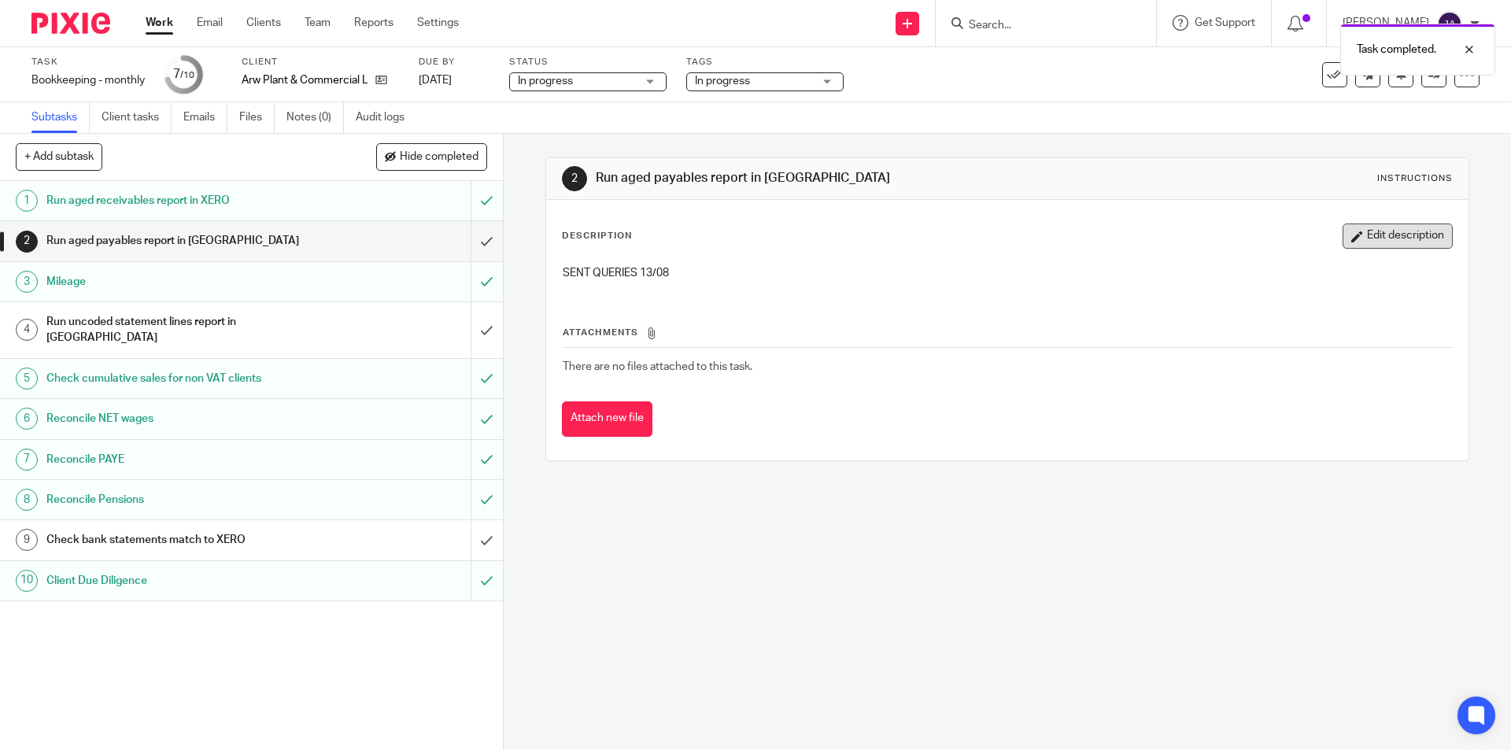
click at [1345, 242] on button "Edit description" at bounding box center [1397, 235] width 110 height 25
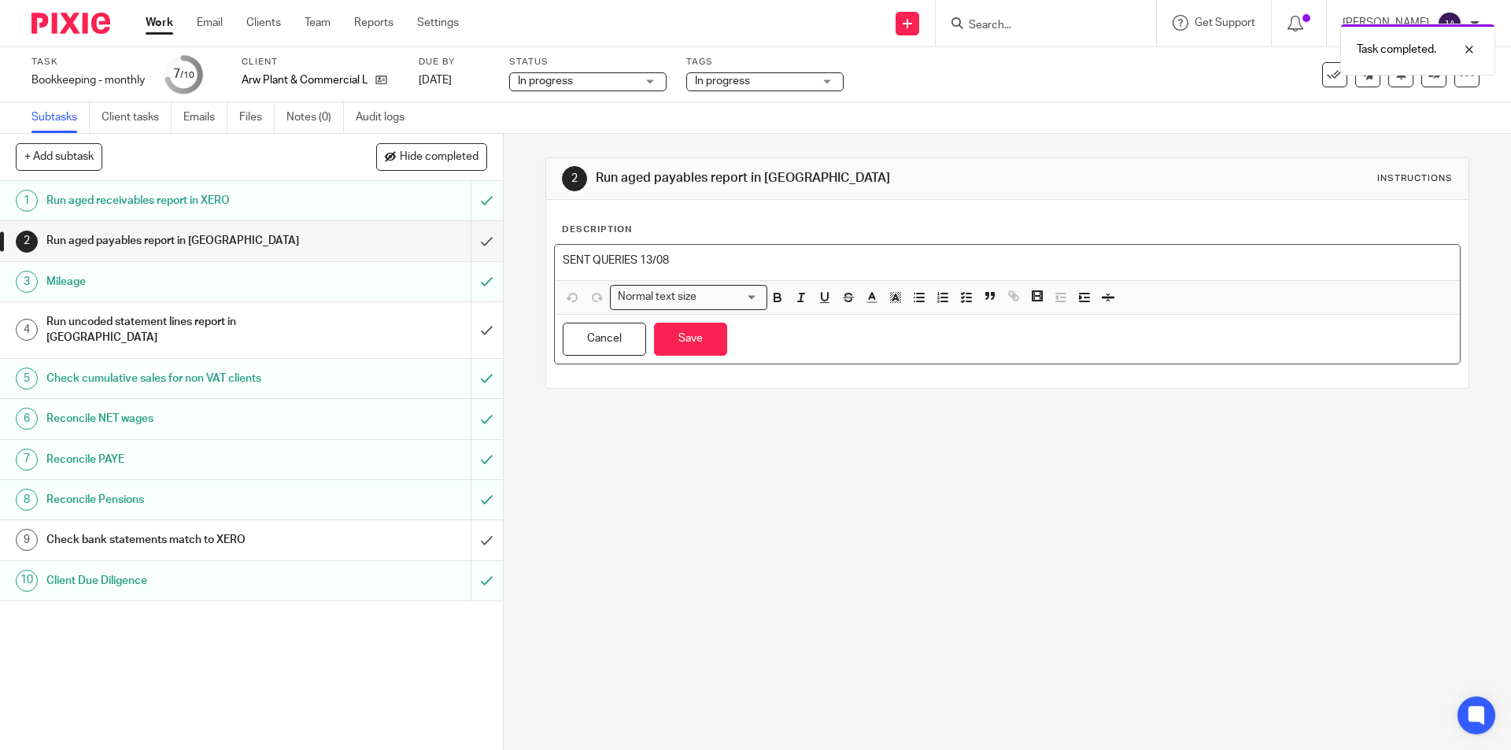
click at [814, 260] on p "SENT QUERIES 13/08" at bounding box center [1007, 261] width 888 height 16
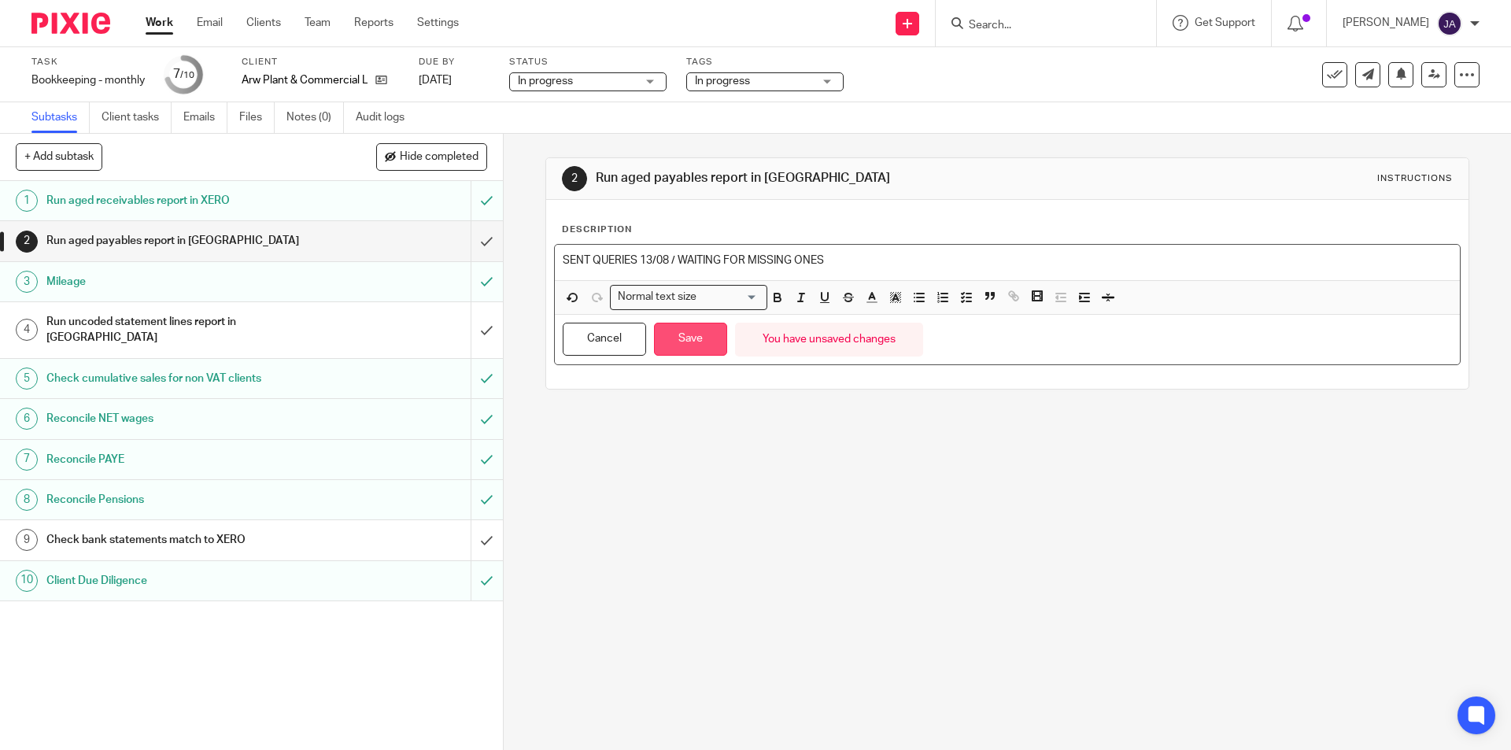
click at [694, 350] on button "Save" at bounding box center [690, 340] width 73 height 34
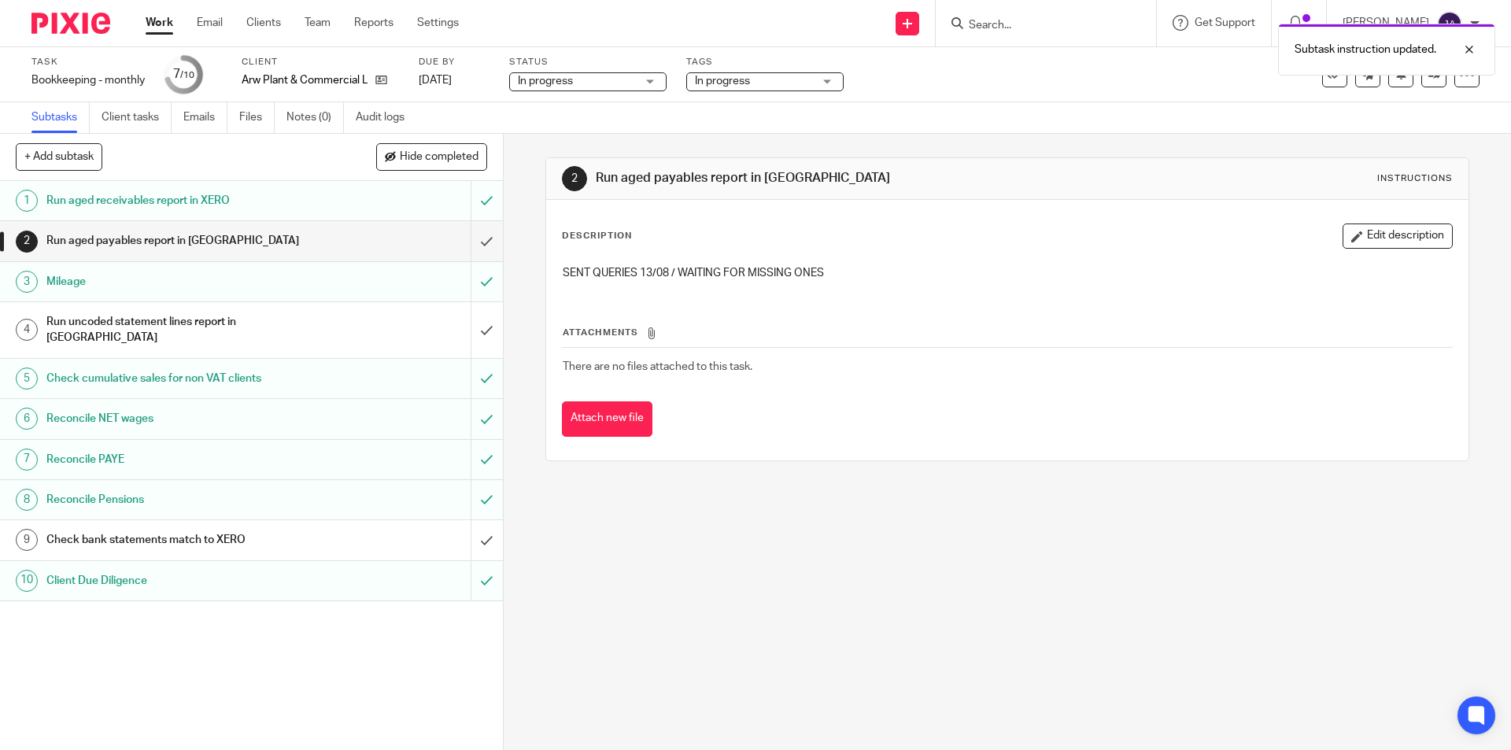
click at [162, 24] on link "Work" at bounding box center [160, 23] width 28 height 16
